Goal: Find specific page/section: Find specific page/section

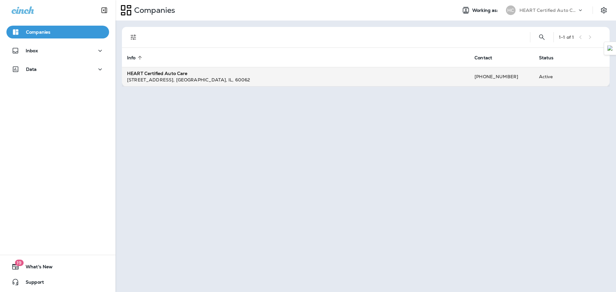
click at [145, 83] on div "[STREET_ADDRESS]" at bounding box center [295, 80] width 337 height 6
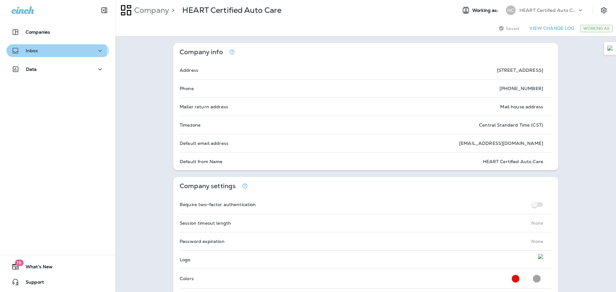
click at [54, 51] on div "Inbox" at bounding box center [58, 51] width 92 height 8
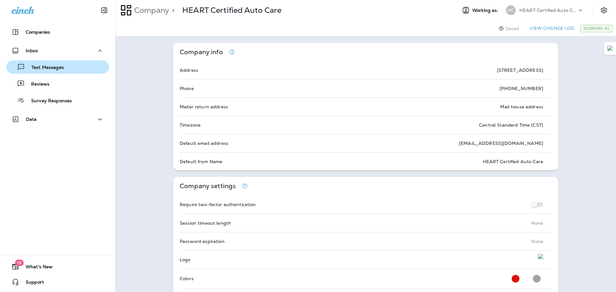
click at [72, 70] on div "Text Messages" at bounding box center [57, 67] width 97 height 10
